Goal: Check status

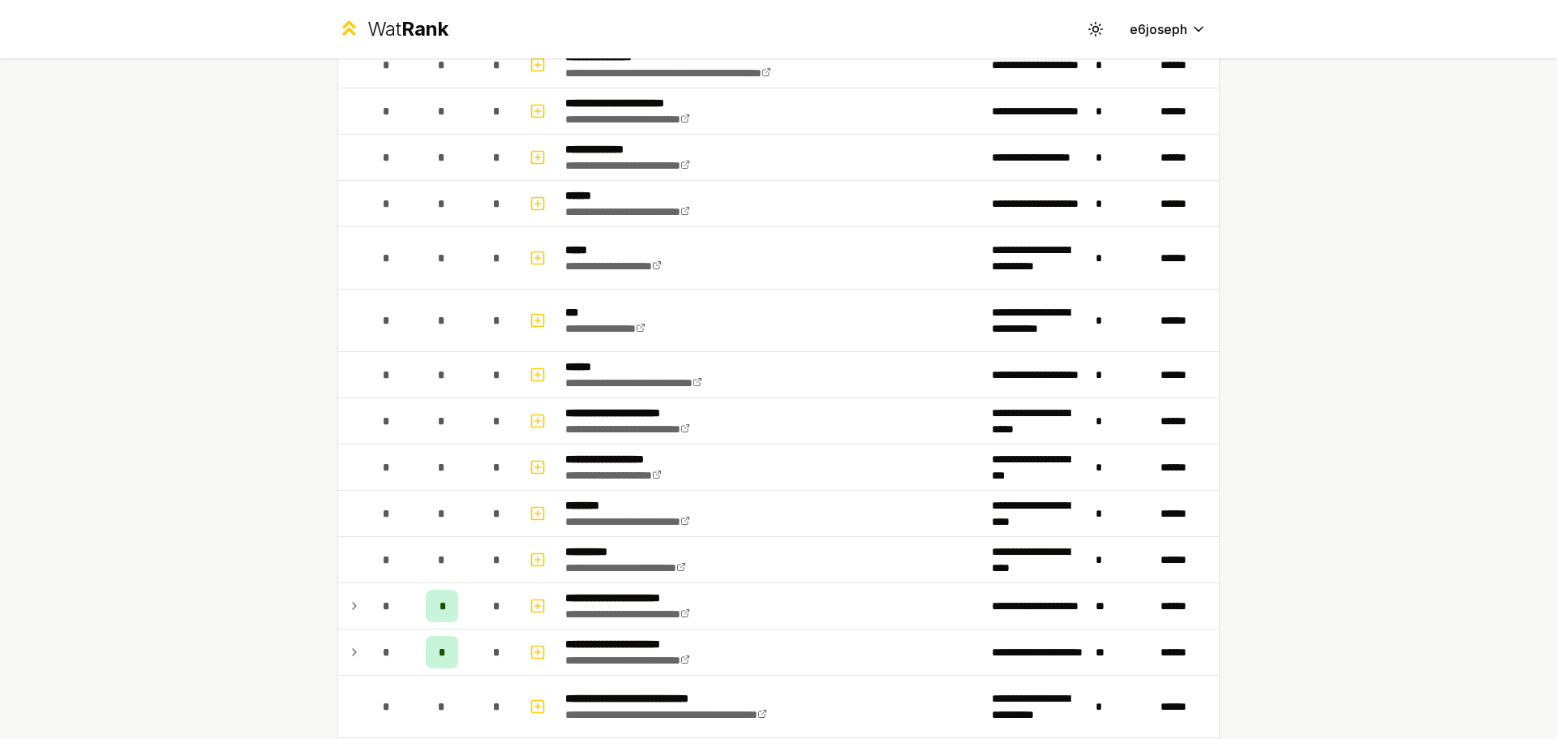
scroll to position [607, 0]
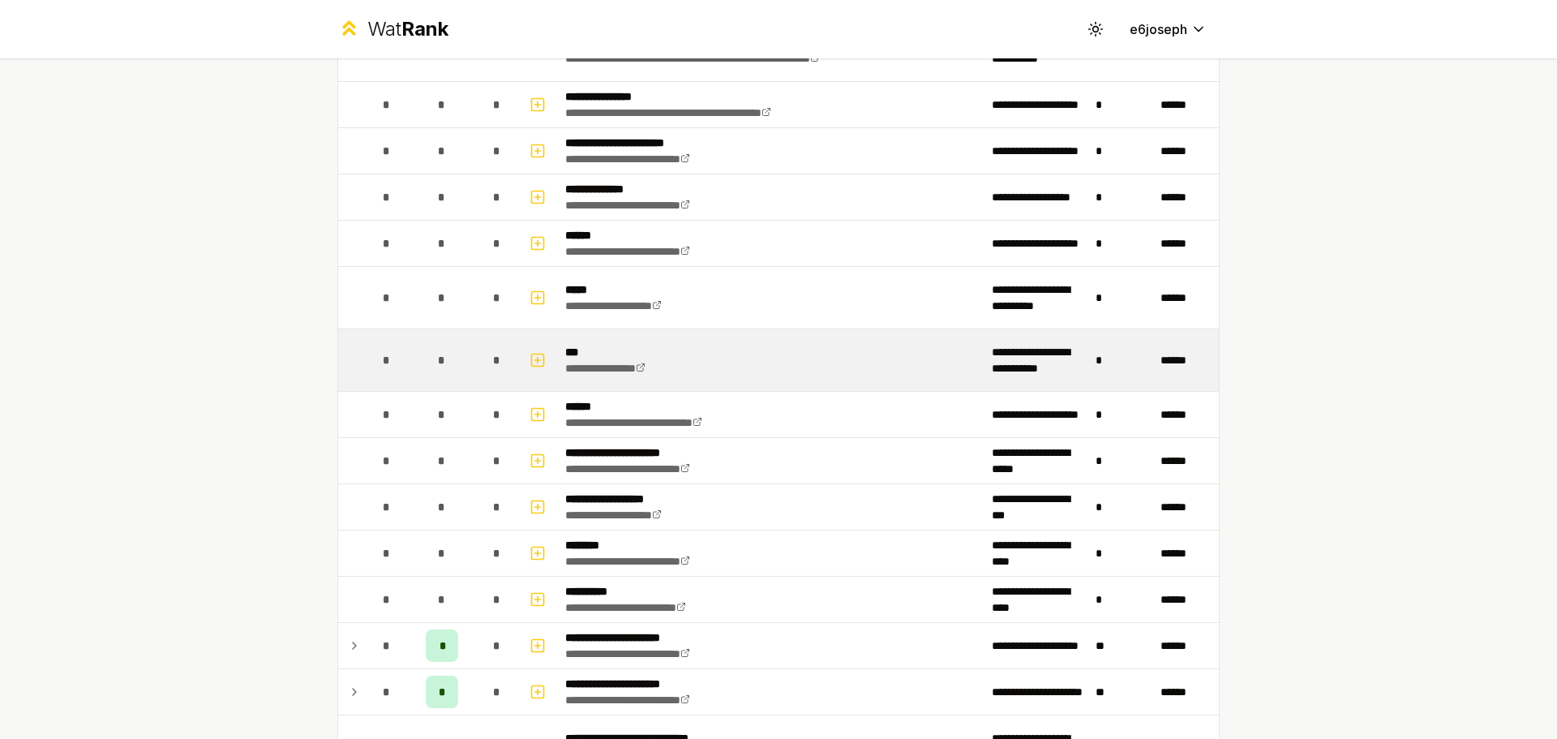
click at [863, 336] on td "**********" at bounding box center [772, 360] width 427 height 62
click at [813, 366] on td "**********" at bounding box center [772, 360] width 427 height 62
click at [533, 357] on icon "button" at bounding box center [538, 359] width 16 height 19
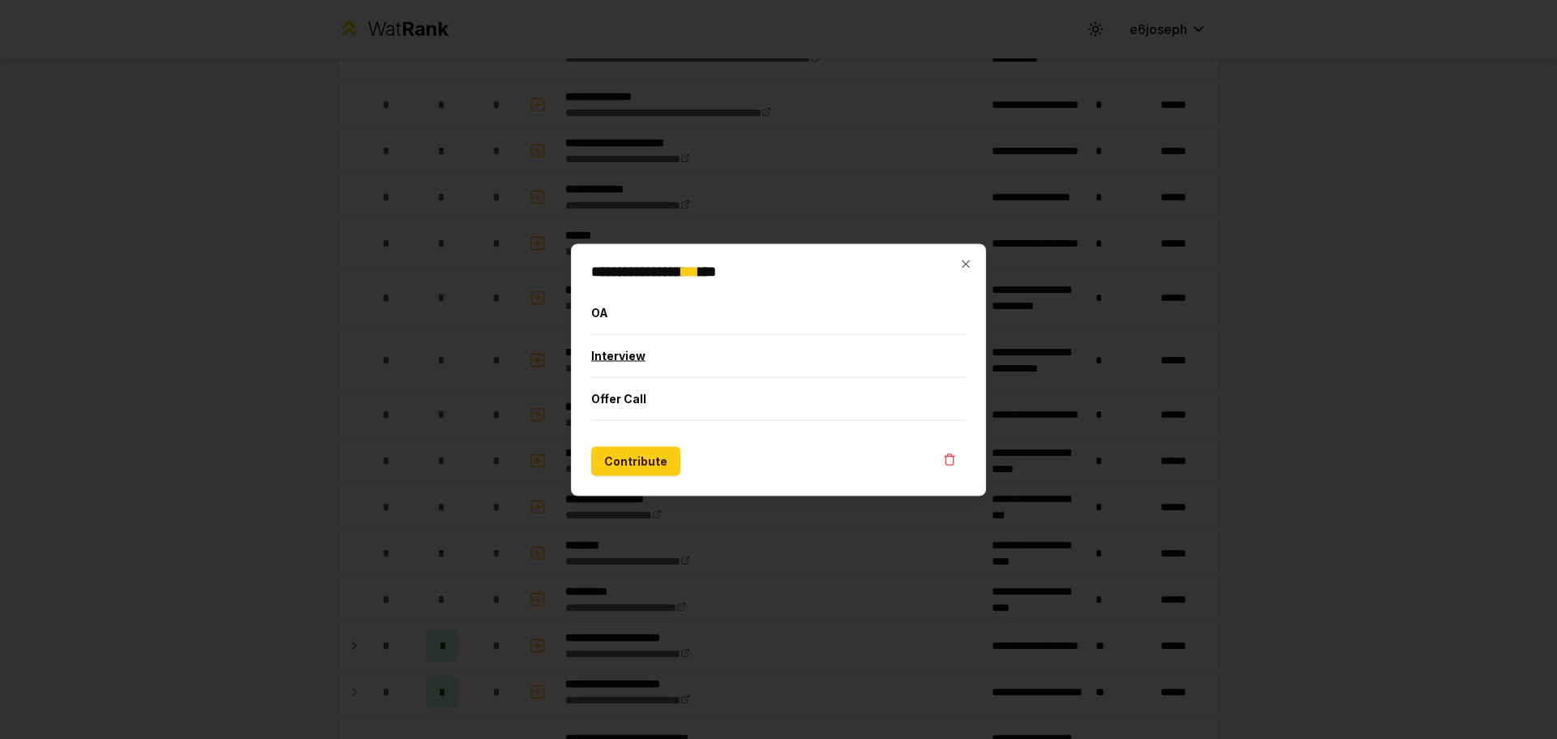
click at [611, 358] on button "Interview" at bounding box center [778, 355] width 375 height 42
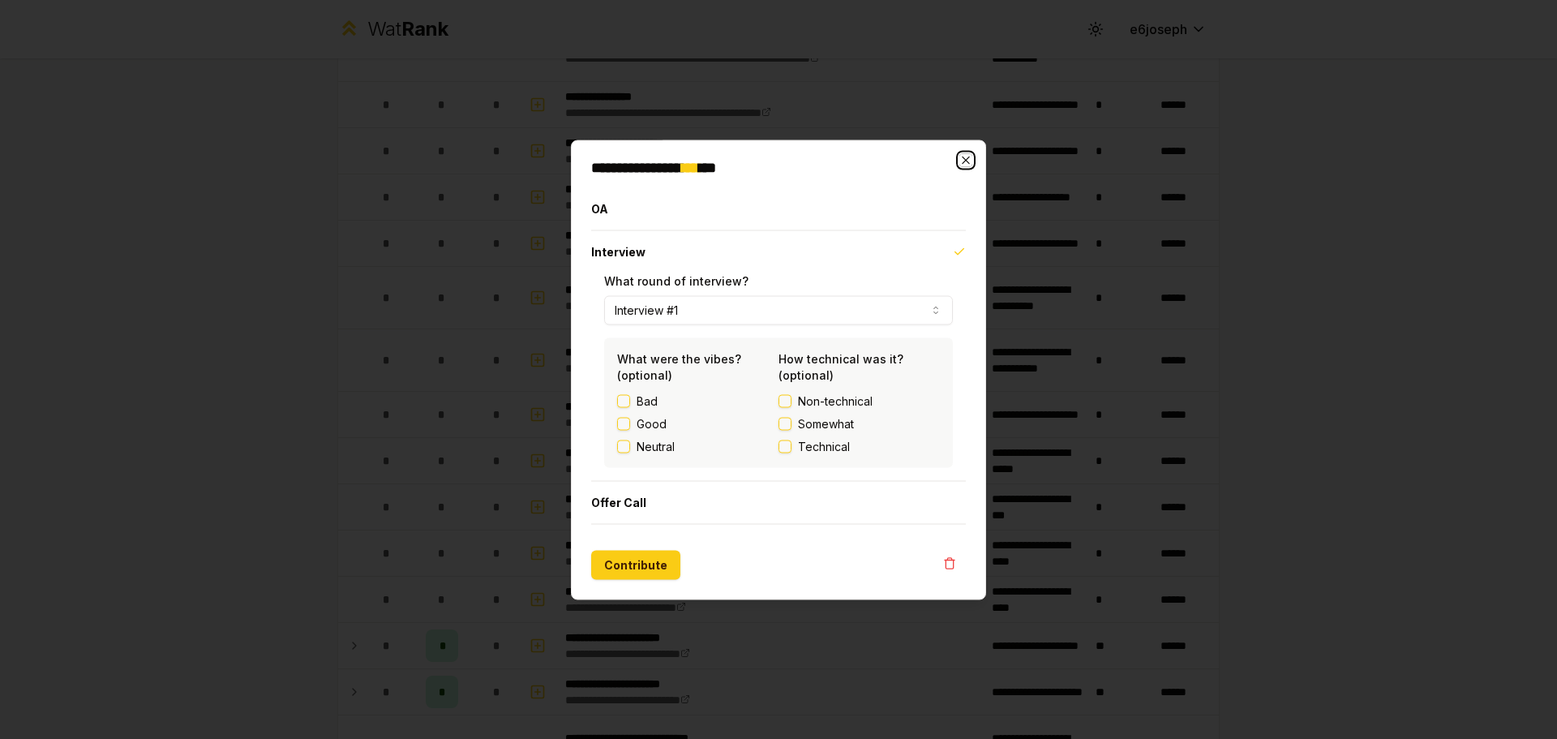
click at [963, 158] on icon "button" at bounding box center [965, 159] width 13 height 13
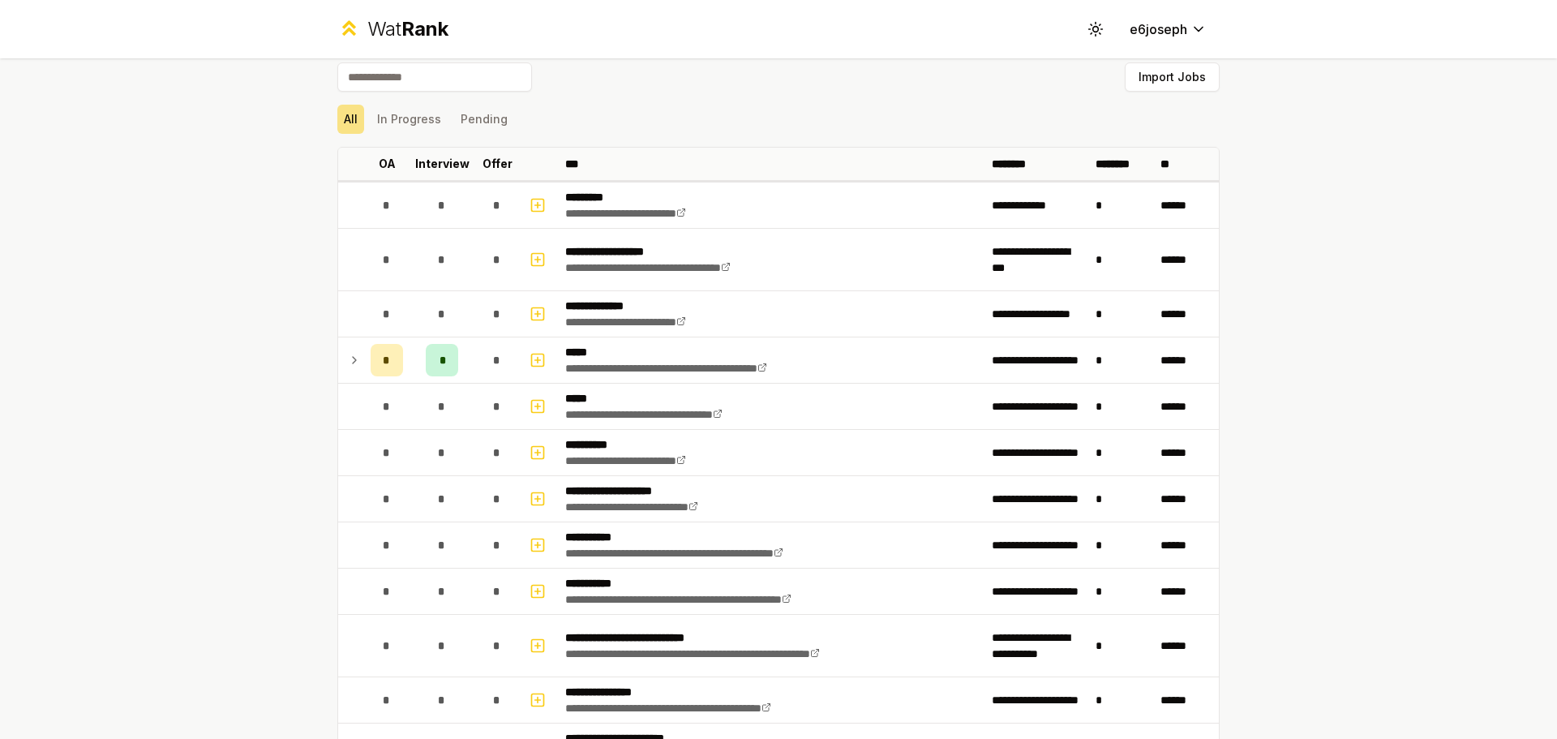
scroll to position [0, 0]
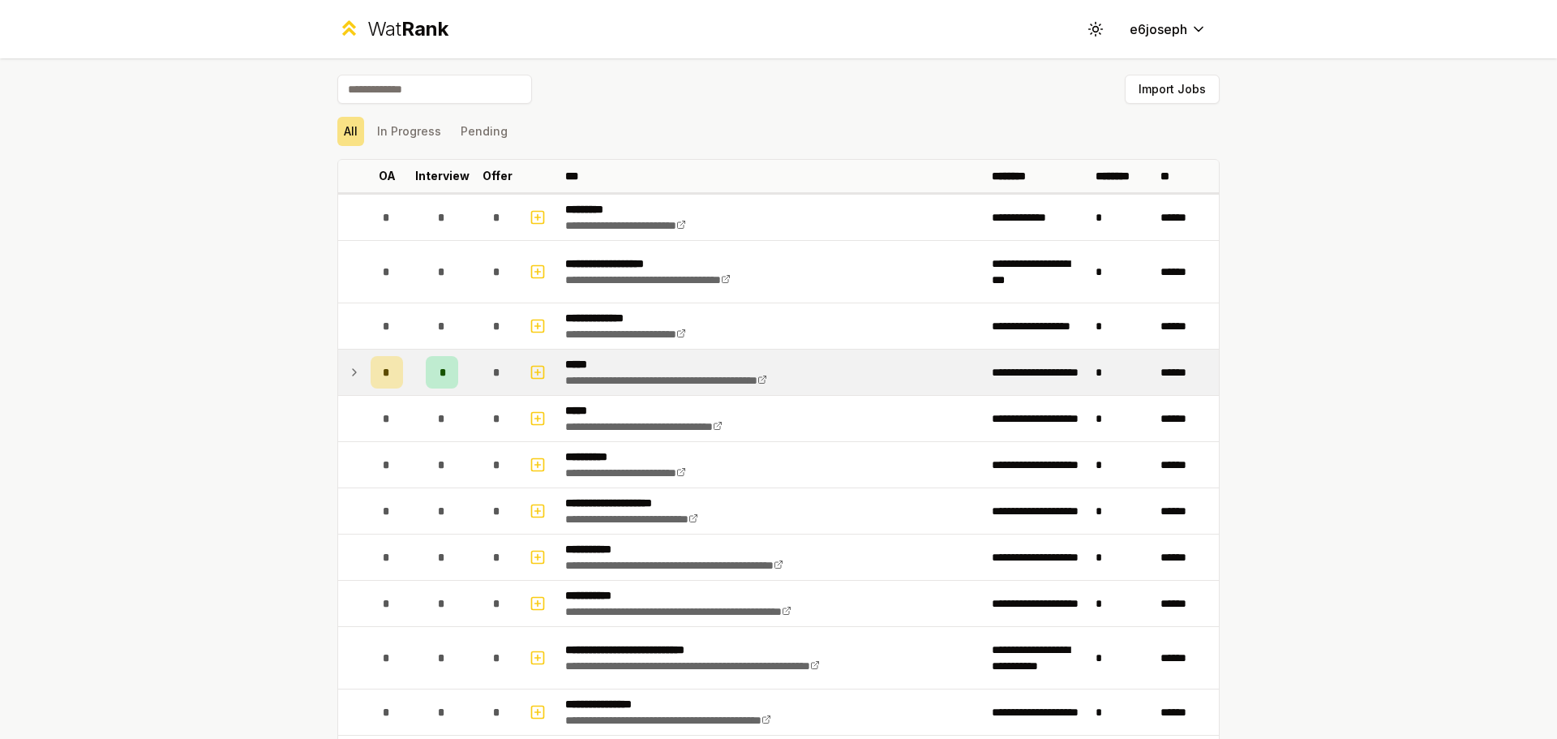
click at [353, 371] on icon at bounding box center [354, 372] width 3 height 6
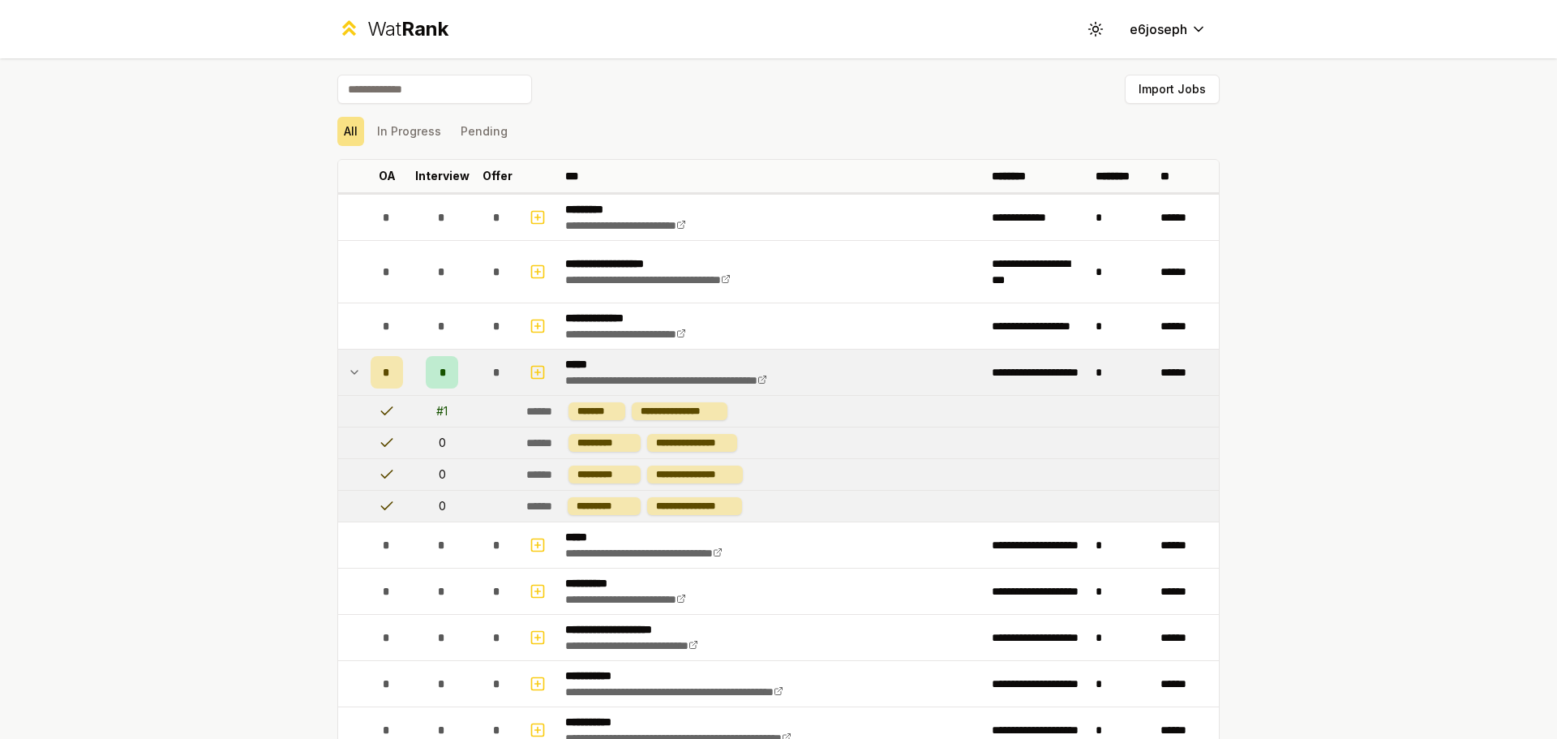
click at [348, 371] on icon at bounding box center [354, 371] width 13 height 19
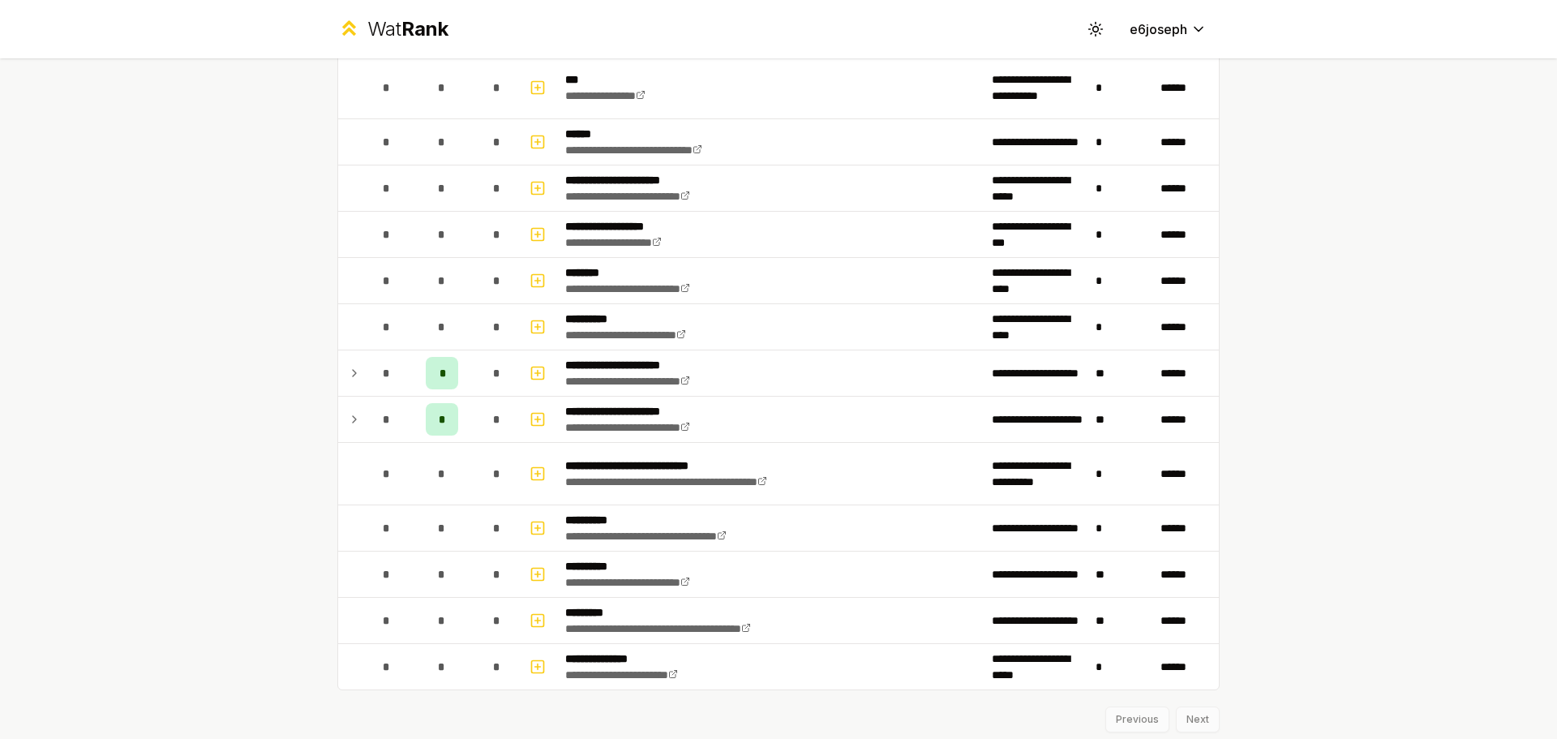
scroll to position [892, 0]
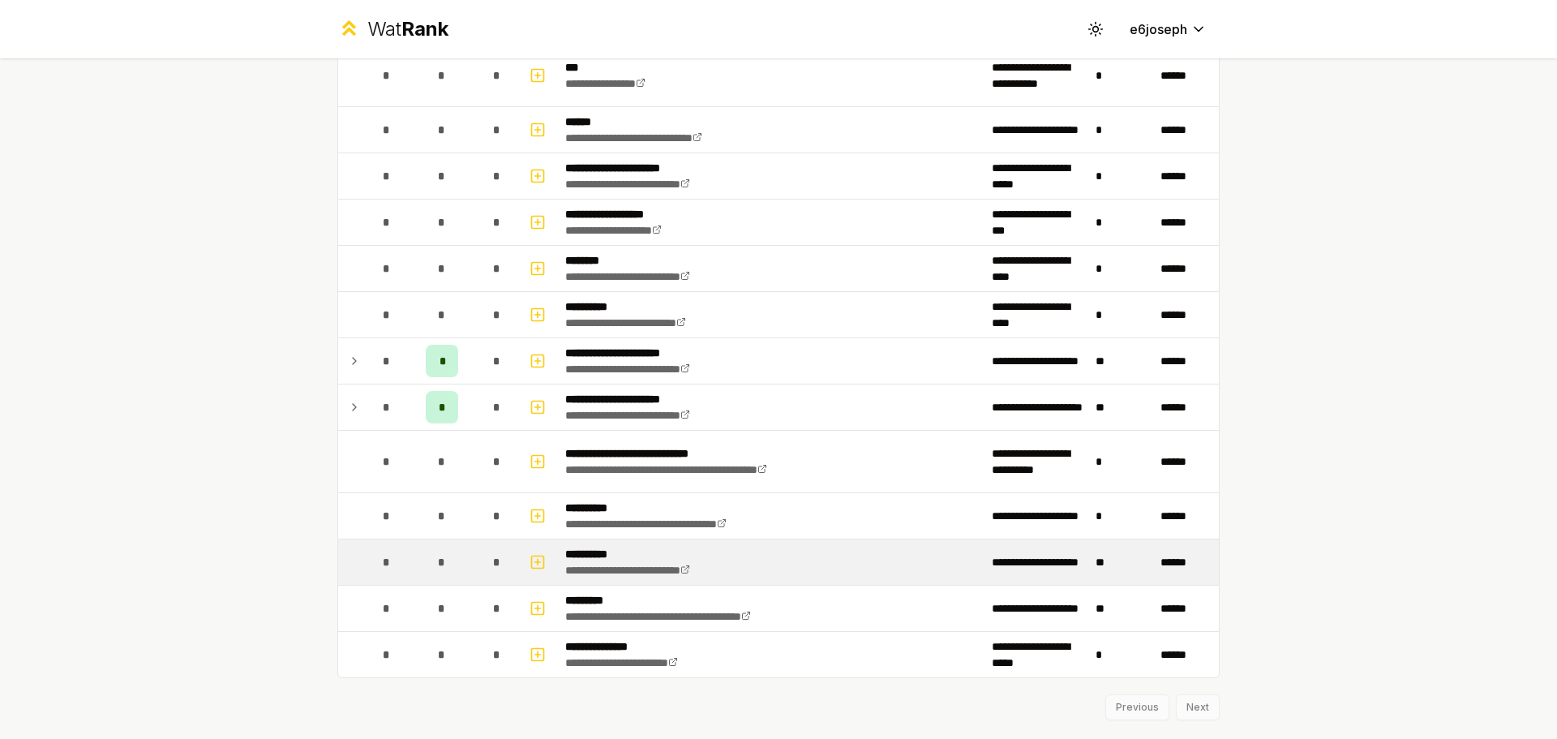
click at [804, 553] on td "**********" at bounding box center [772, 561] width 427 height 45
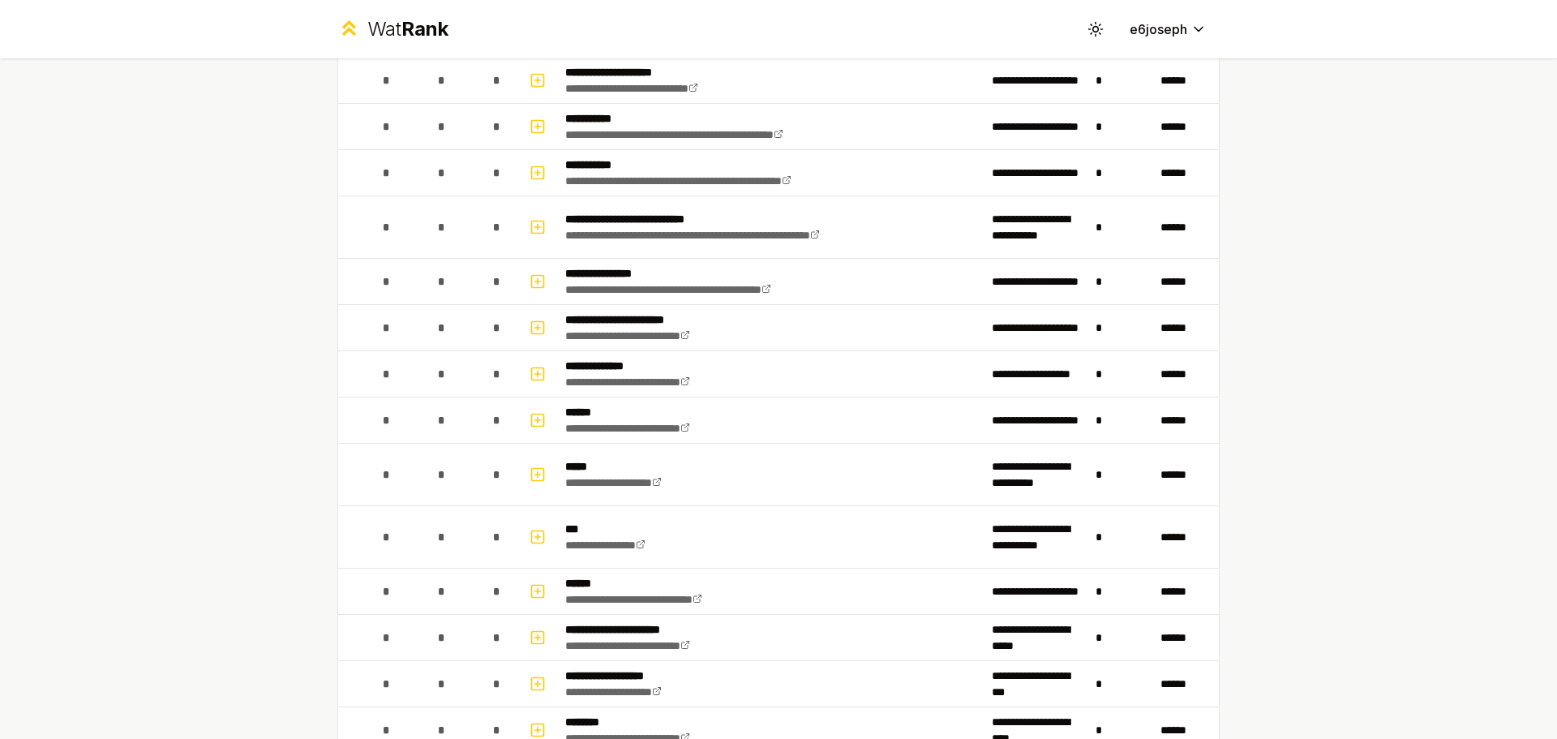
scroll to position [405, 0]
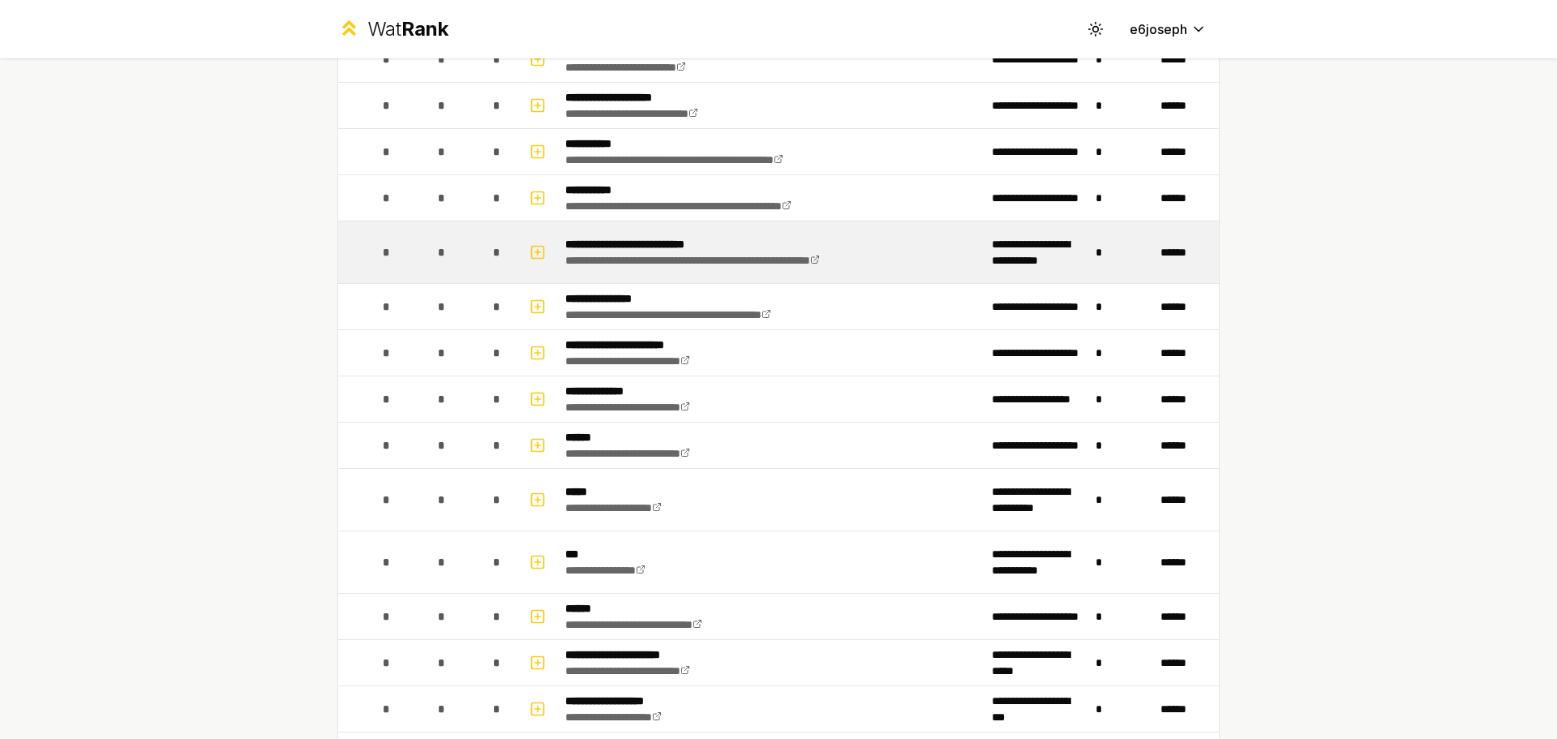
click at [675, 242] on p "**********" at bounding box center [733, 244] width 337 height 16
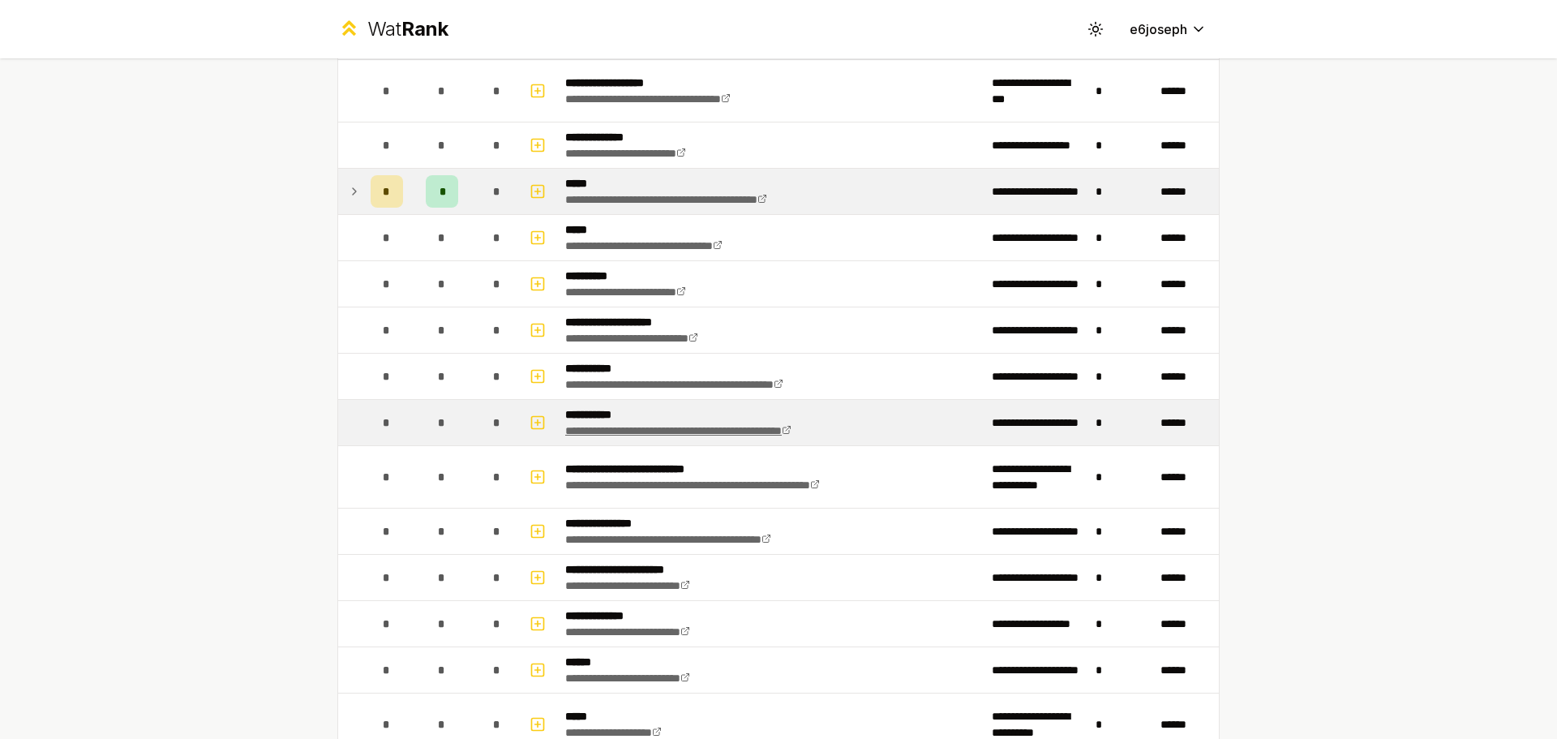
scroll to position [162, 0]
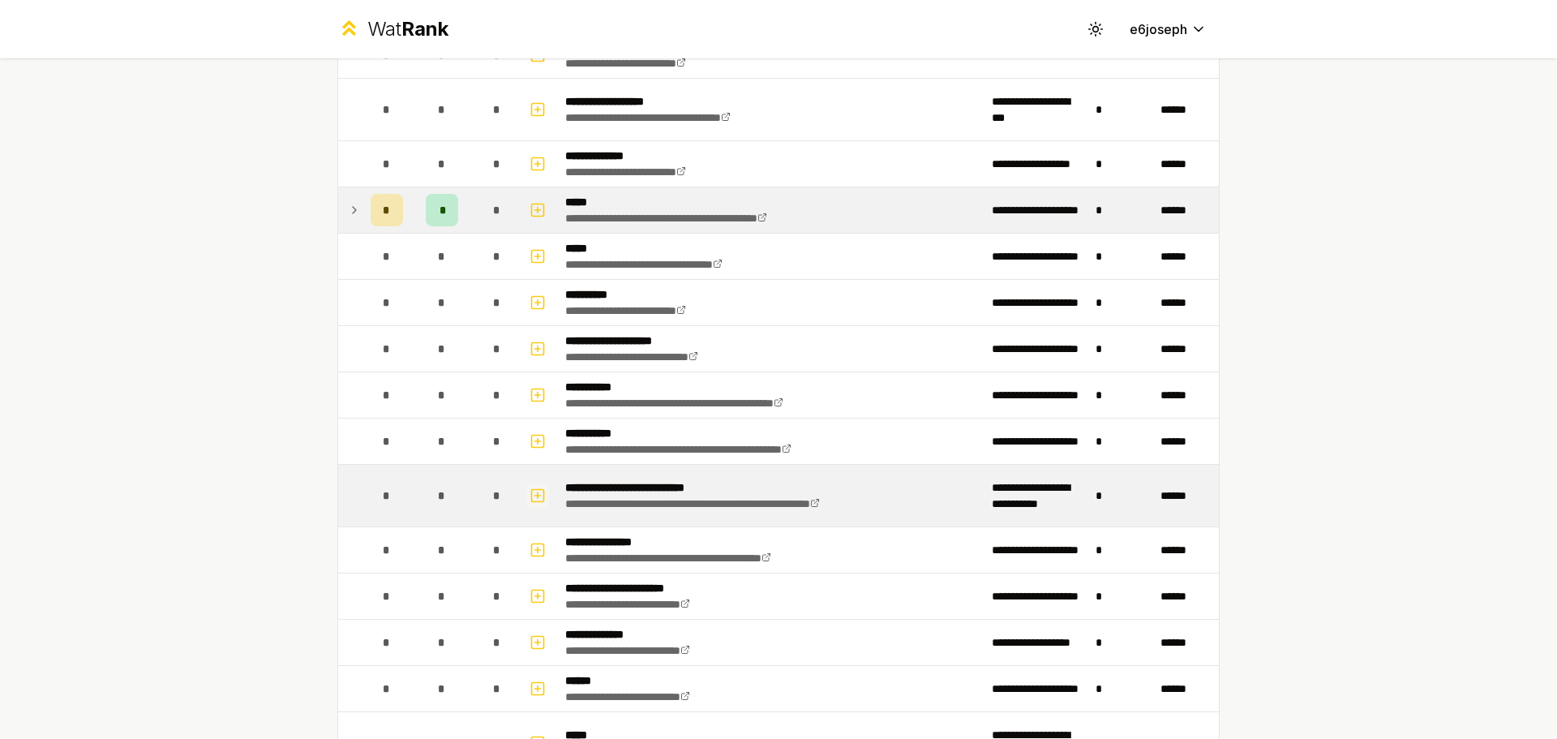
click at [533, 499] on icon "button" at bounding box center [538, 495] width 16 height 19
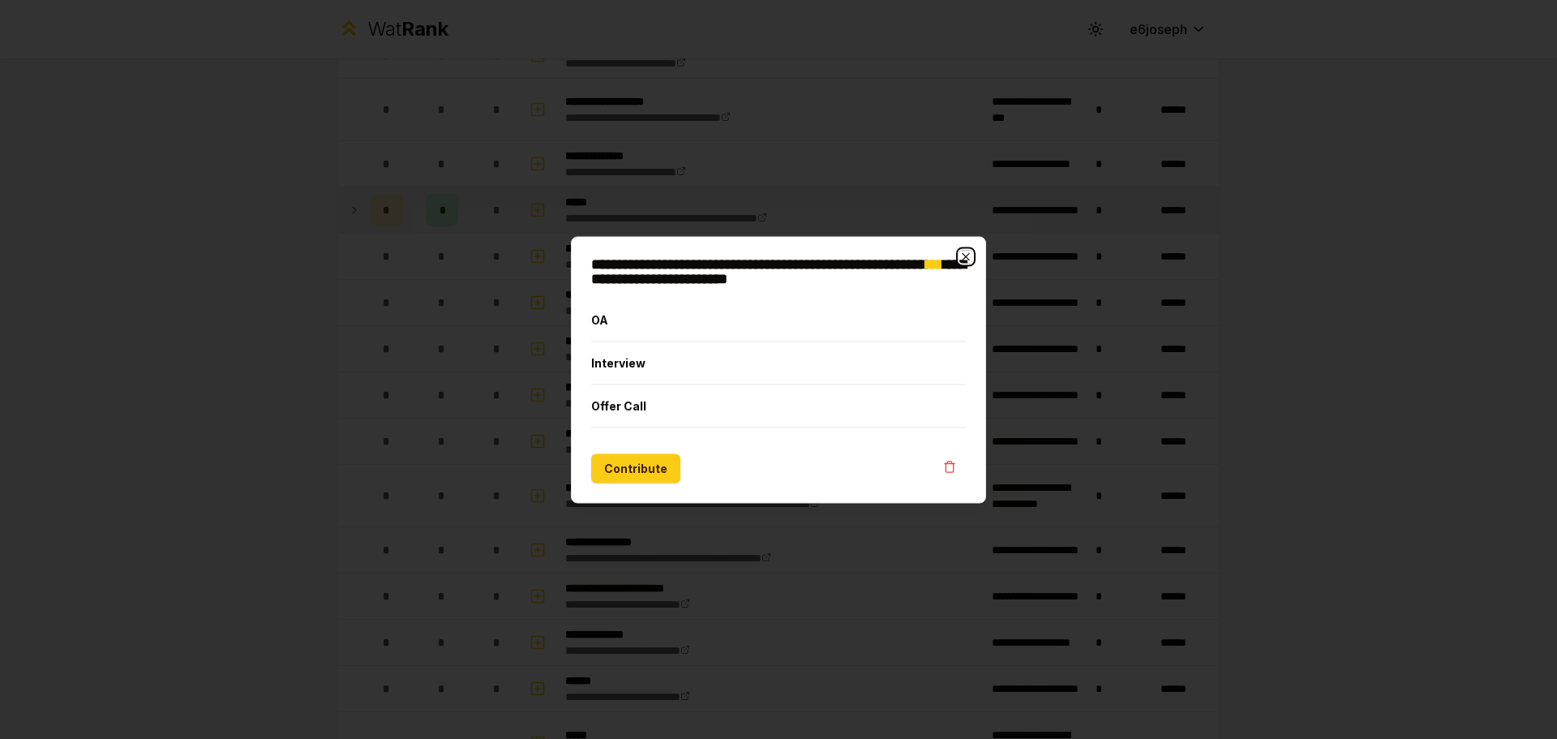
click at [962, 255] on icon "button" at bounding box center [965, 256] width 13 height 13
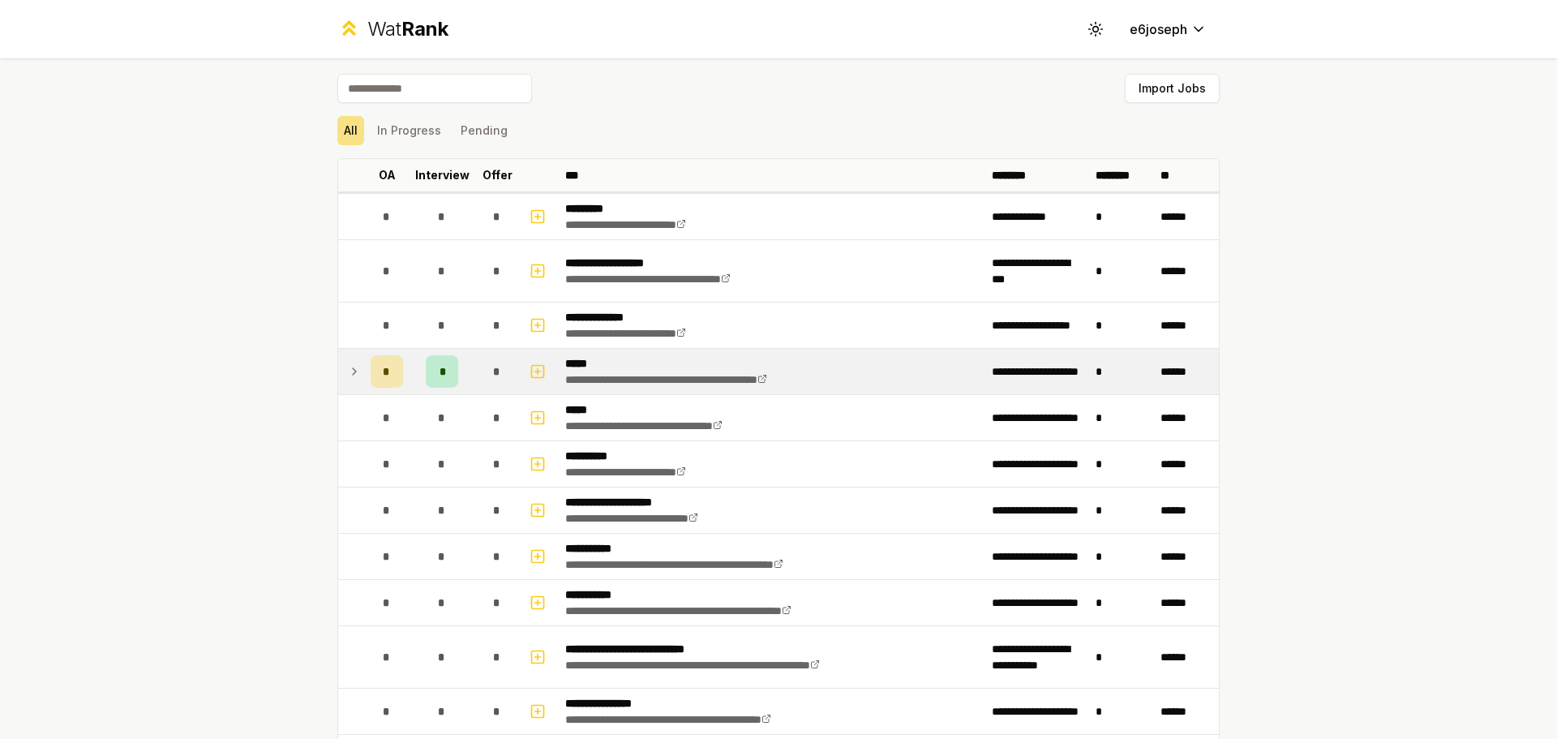
scroll to position [0, 0]
click at [348, 379] on icon at bounding box center [354, 371] width 13 height 19
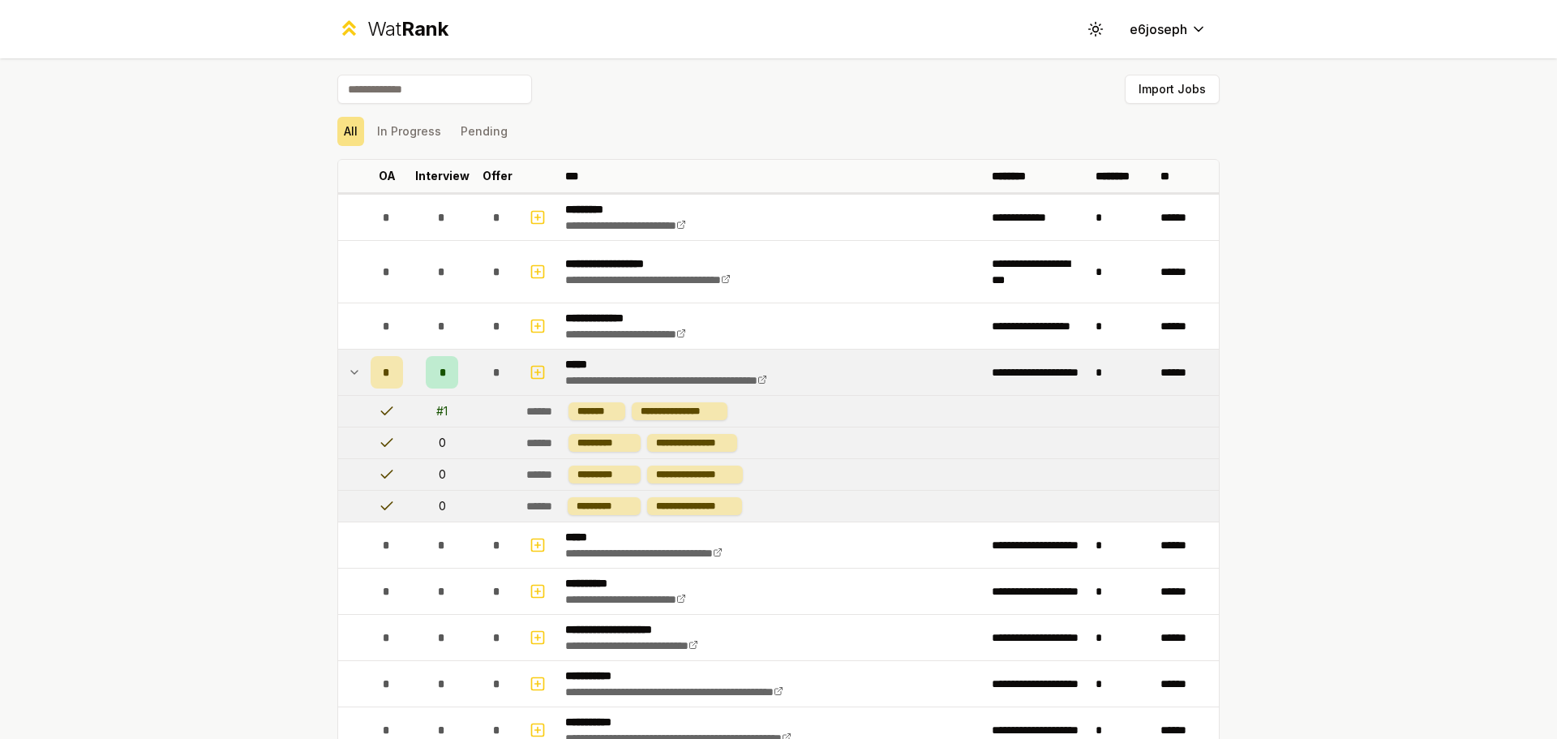
click at [348, 379] on icon at bounding box center [354, 371] width 13 height 19
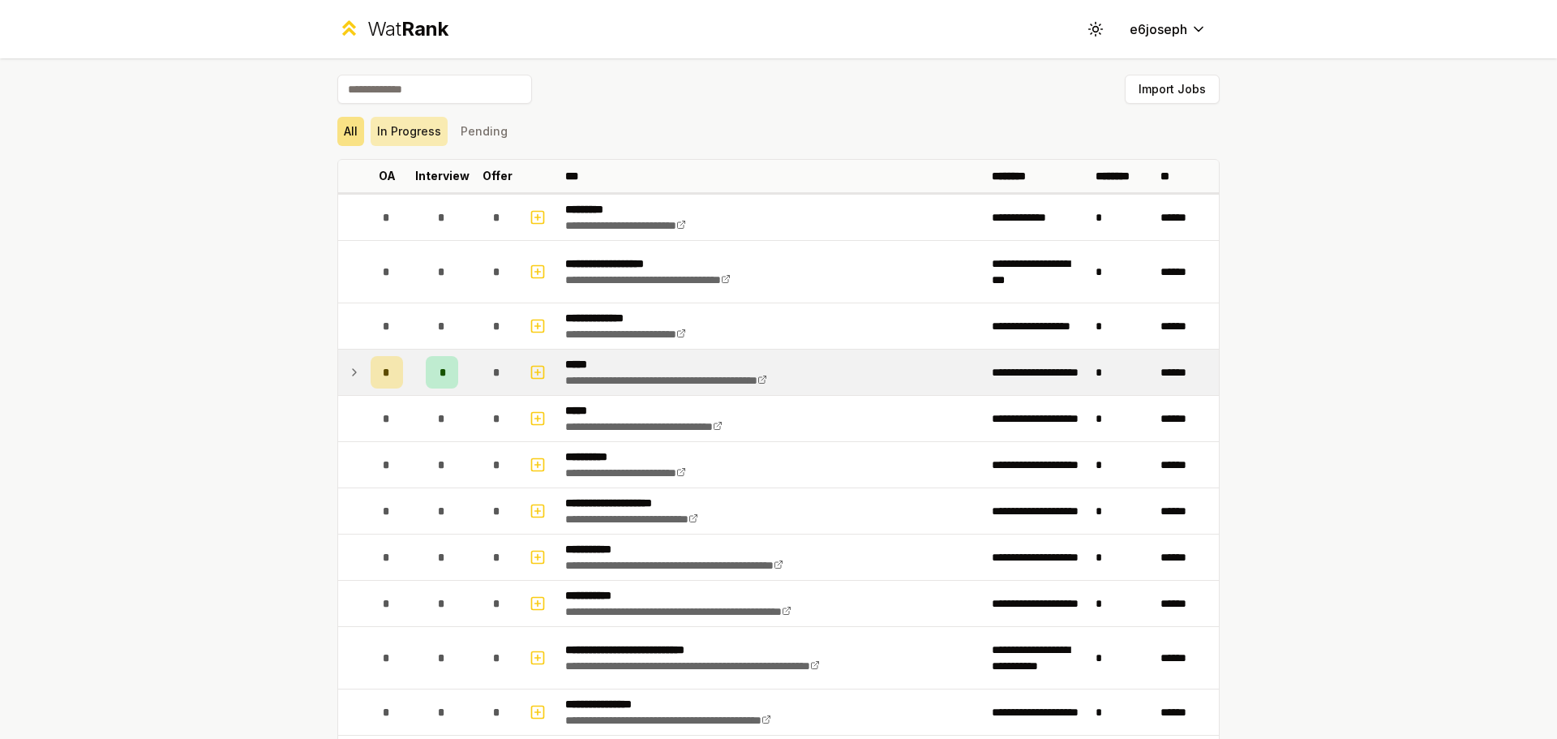
click at [415, 144] on button "In Progress" at bounding box center [409, 131] width 77 height 29
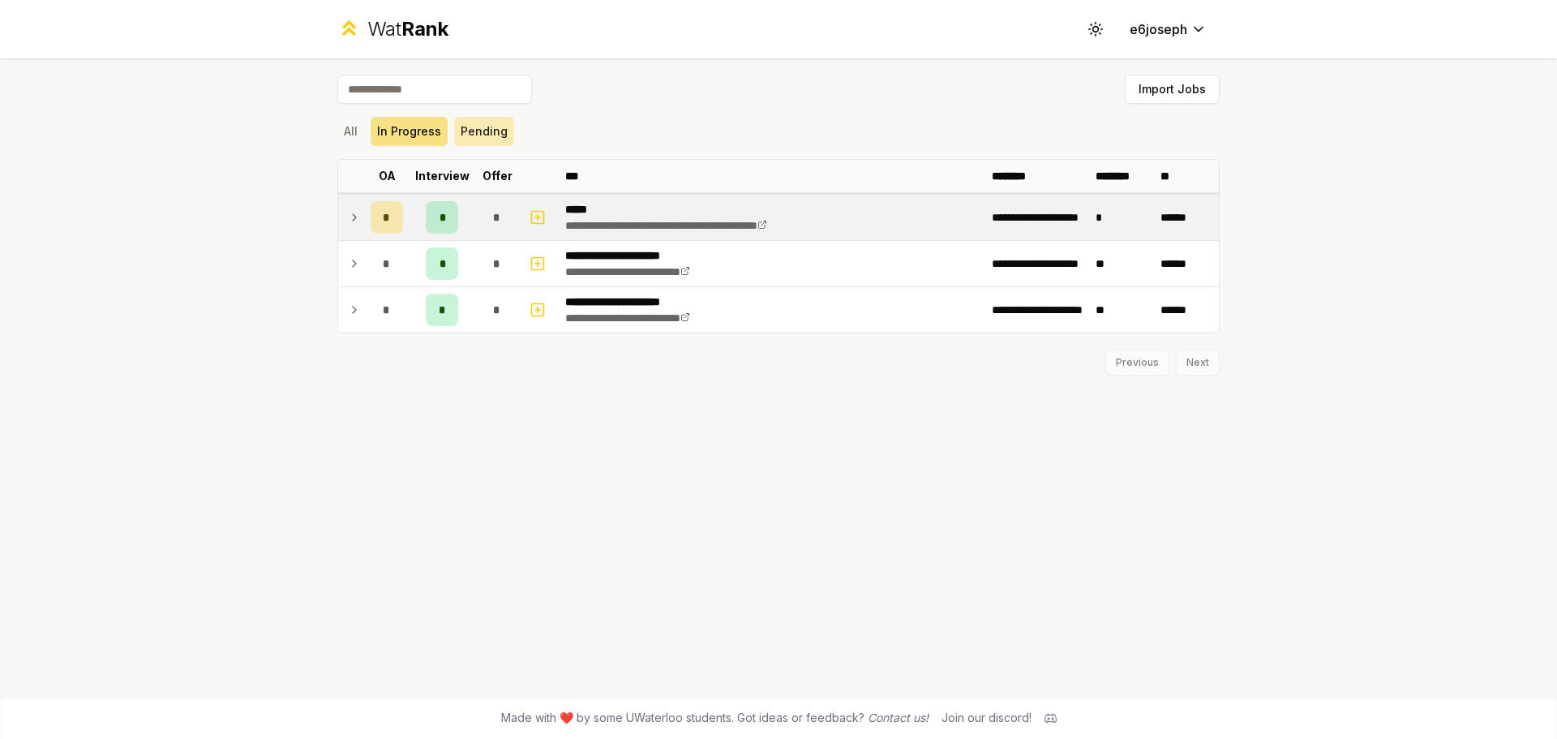
click at [479, 136] on button "Pending" at bounding box center [484, 131] width 60 height 29
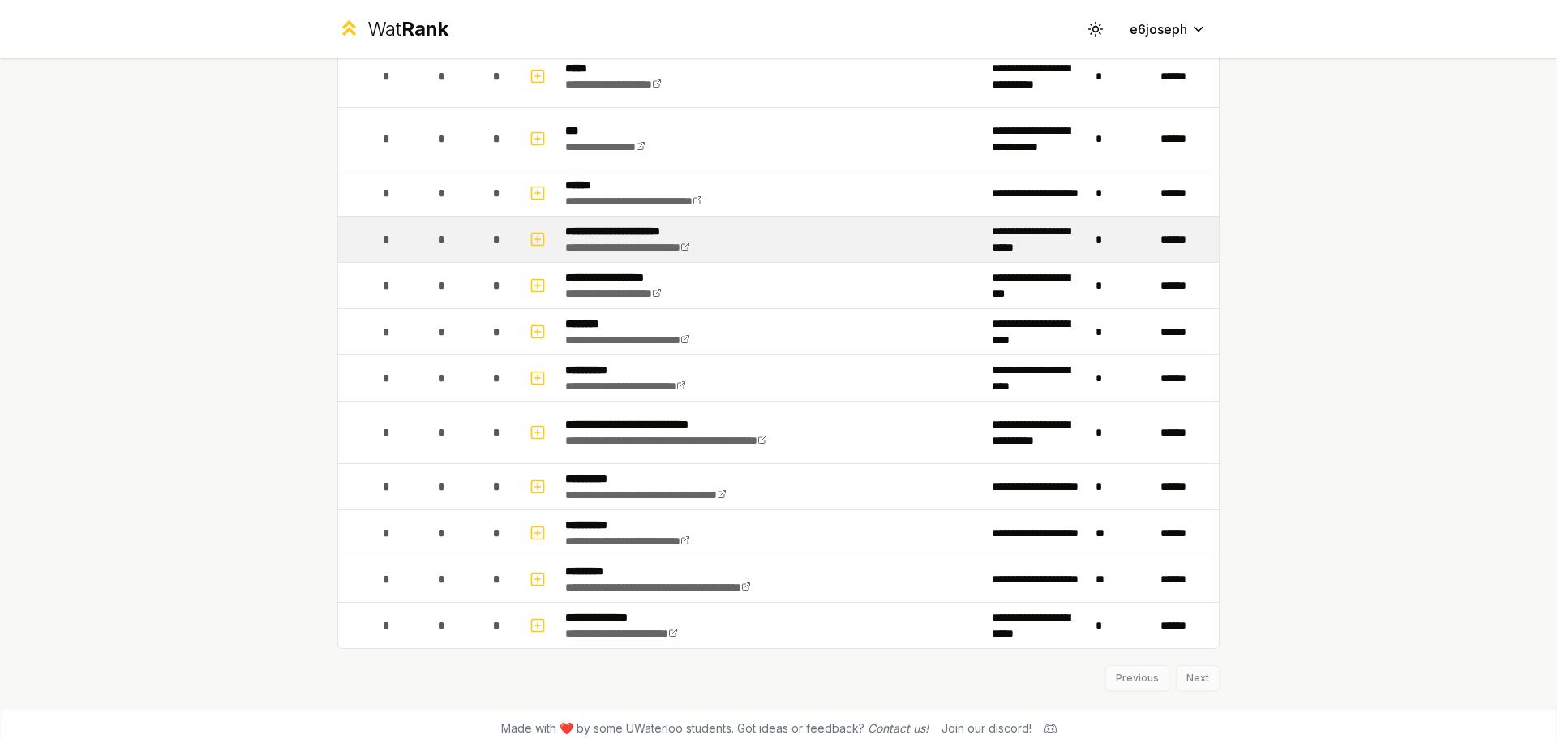
scroll to position [793, 0]
